Goal: Task Accomplishment & Management: Use online tool/utility

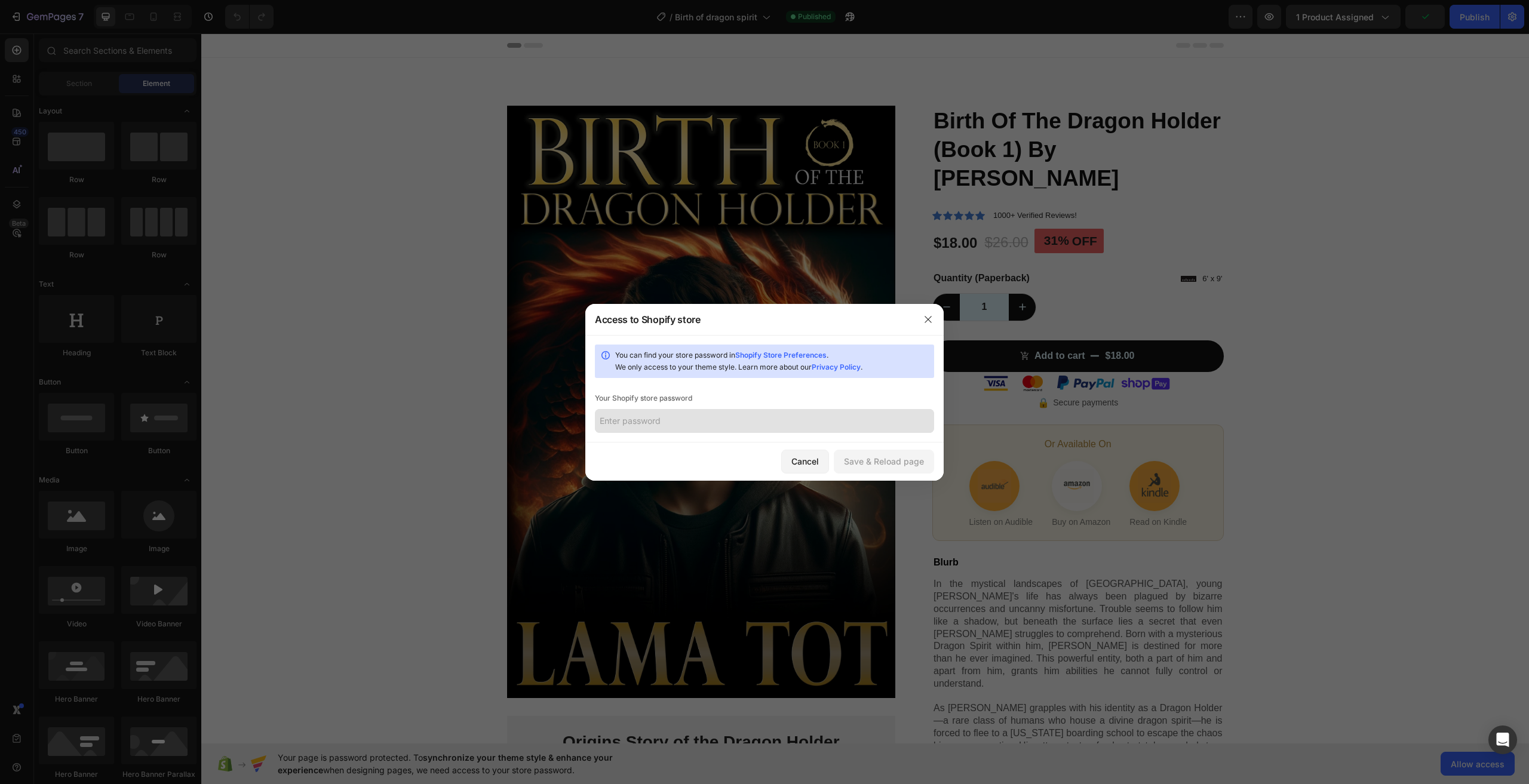
drag, startPoint x: 929, startPoint y: 319, endPoint x: 662, endPoint y: 426, distance: 287.6
click at [654, 428] on div "Access to Shopify store You can find your store password in Shopify Store Prefe…" at bounding box center [764, 392] width 358 height 177
click at [934, 421] on nordpass-icon at bounding box center [934, 421] width 0 height 0
click at [873, 424] on input "text" at bounding box center [764, 421] width 339 height 24
click at [811, 459] on div "Cancel" at bounding box center [805, 461] width 27 height 12
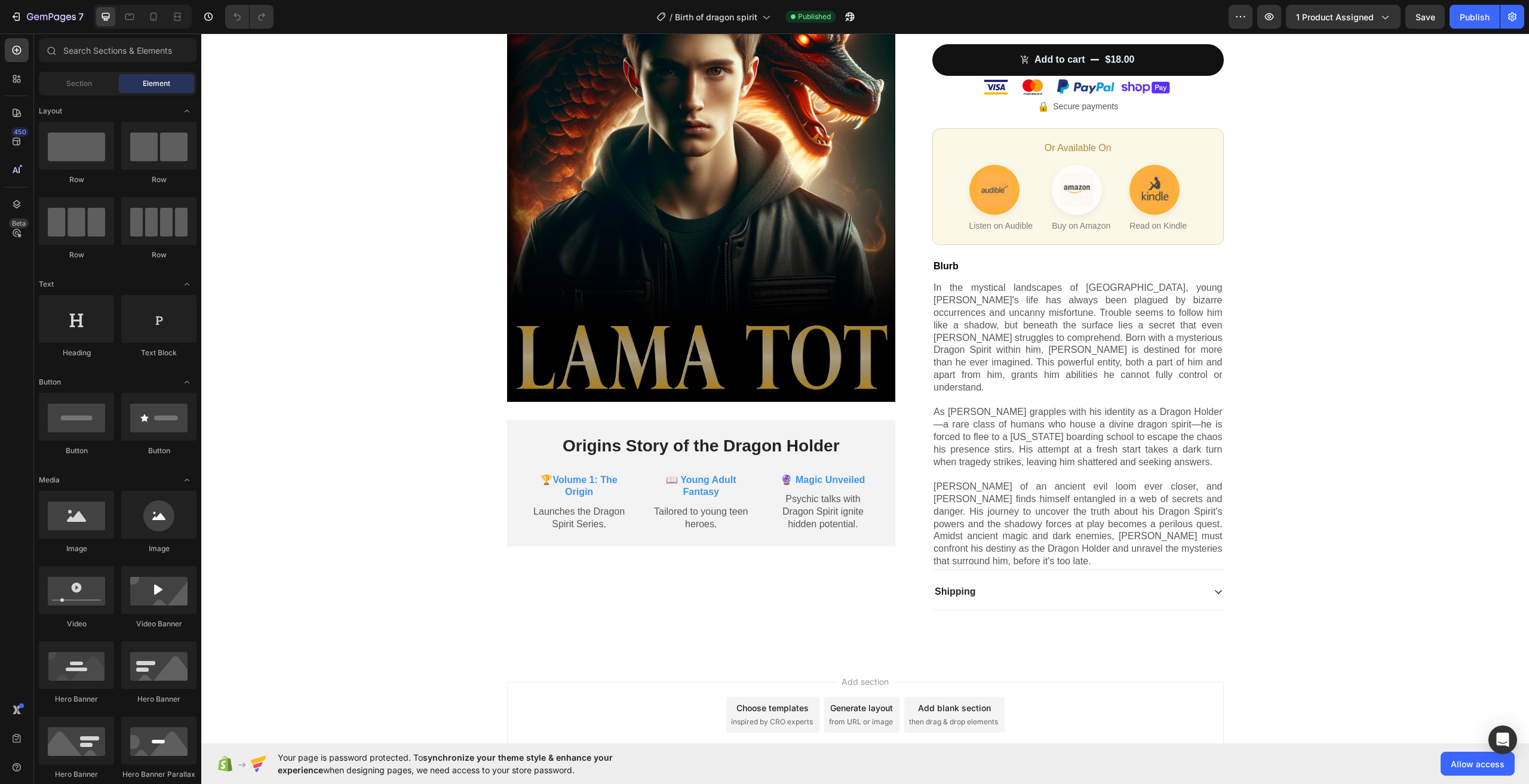
scroll to position [317, 0]
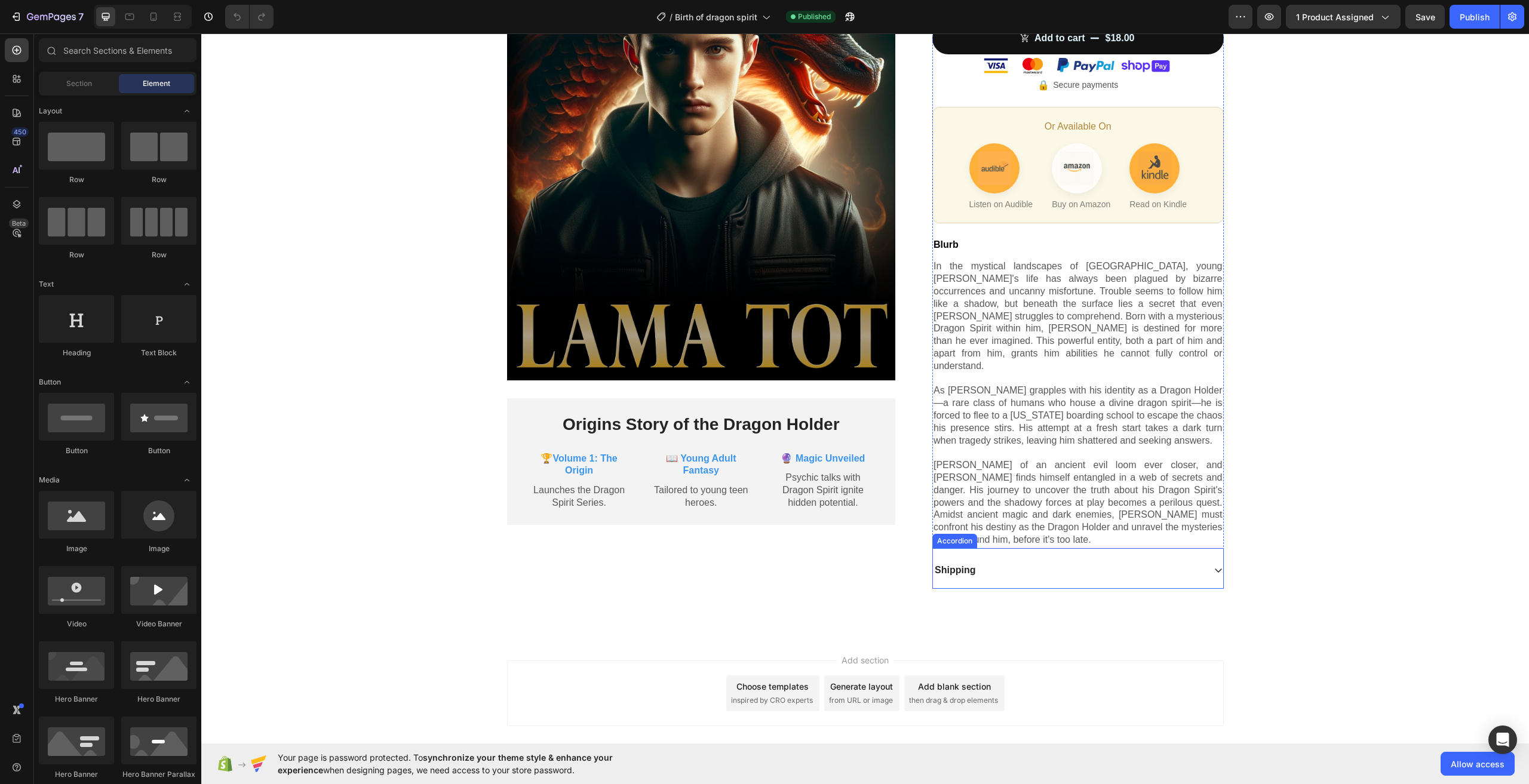
click at [1034, 562] on div "Shipping" at bounding box center [1068, 571] width 271 height 16
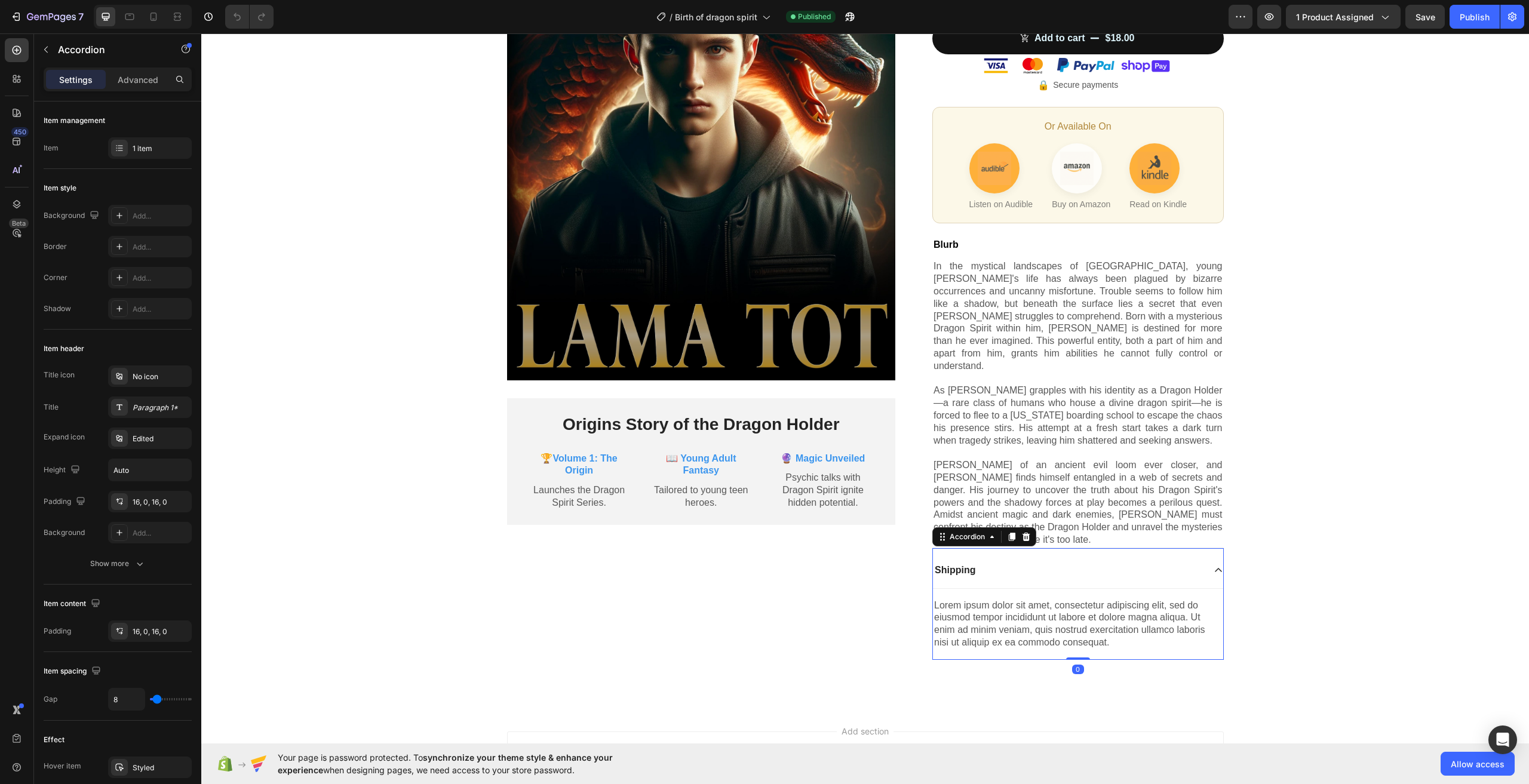
click at [1023, 533] on icon at bounding box center [1026, 537] width 8 height 9
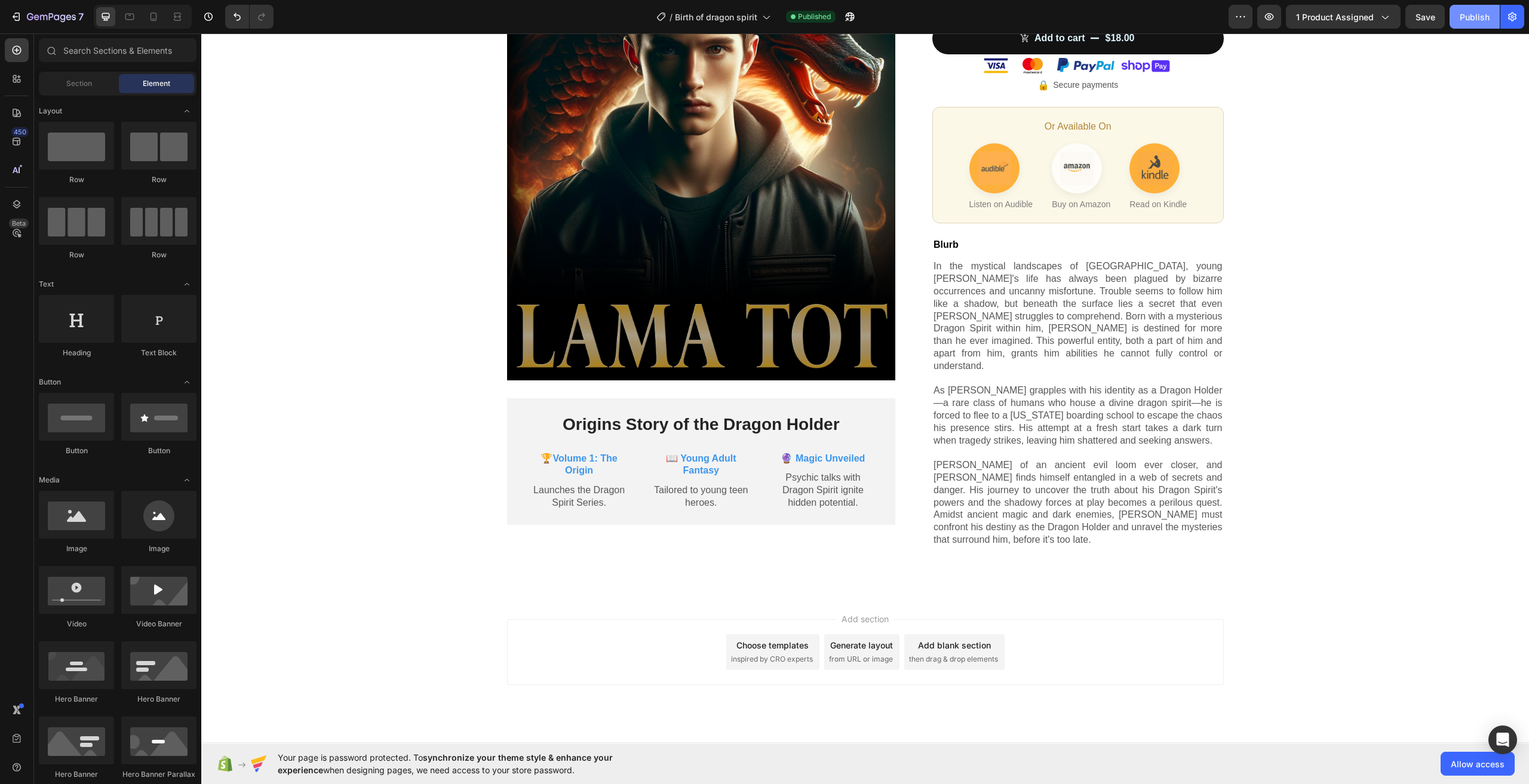
click at [1475, 17] on div "Publish" at bounding box center [1475, 17] width 30 height 12
